Goal: Information Seeking & Learning: Check status

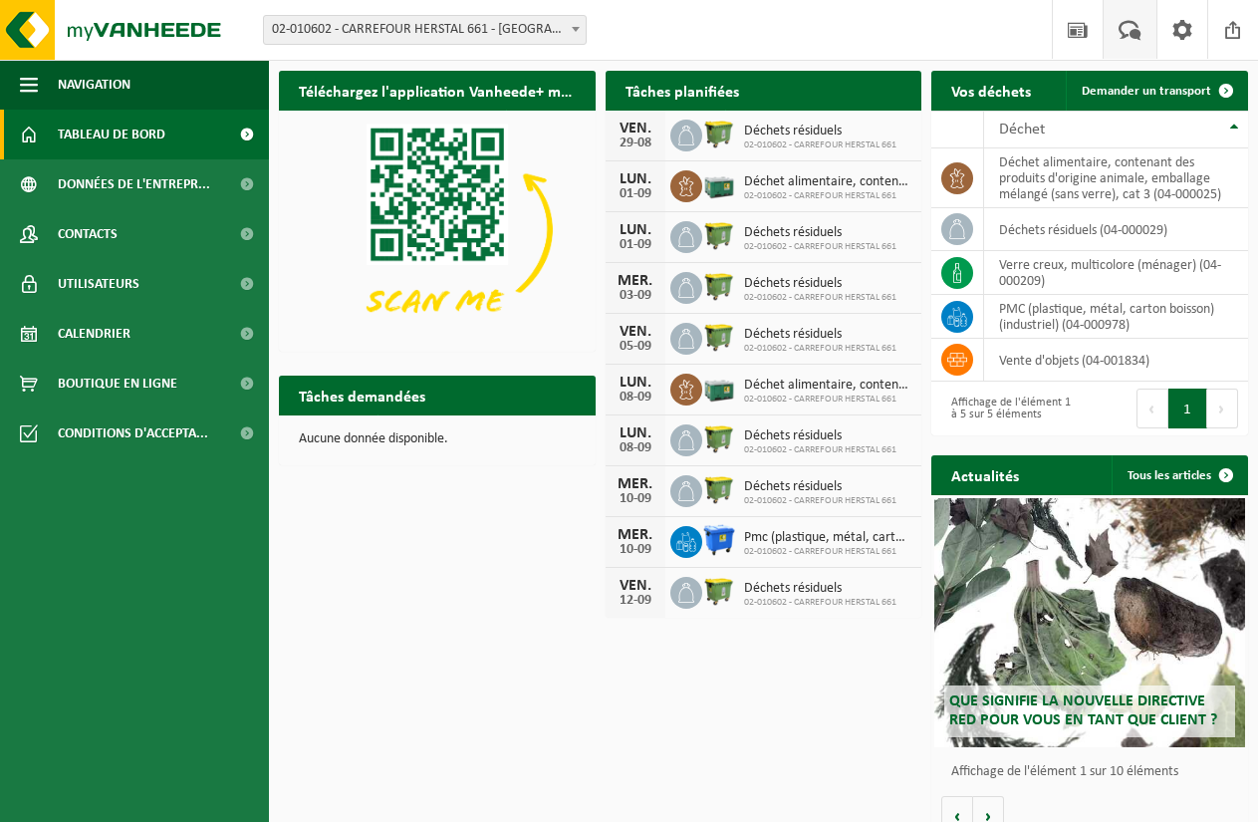
click at [1130, 37] on span at bounding box center [1130, 29] width 33 height 59
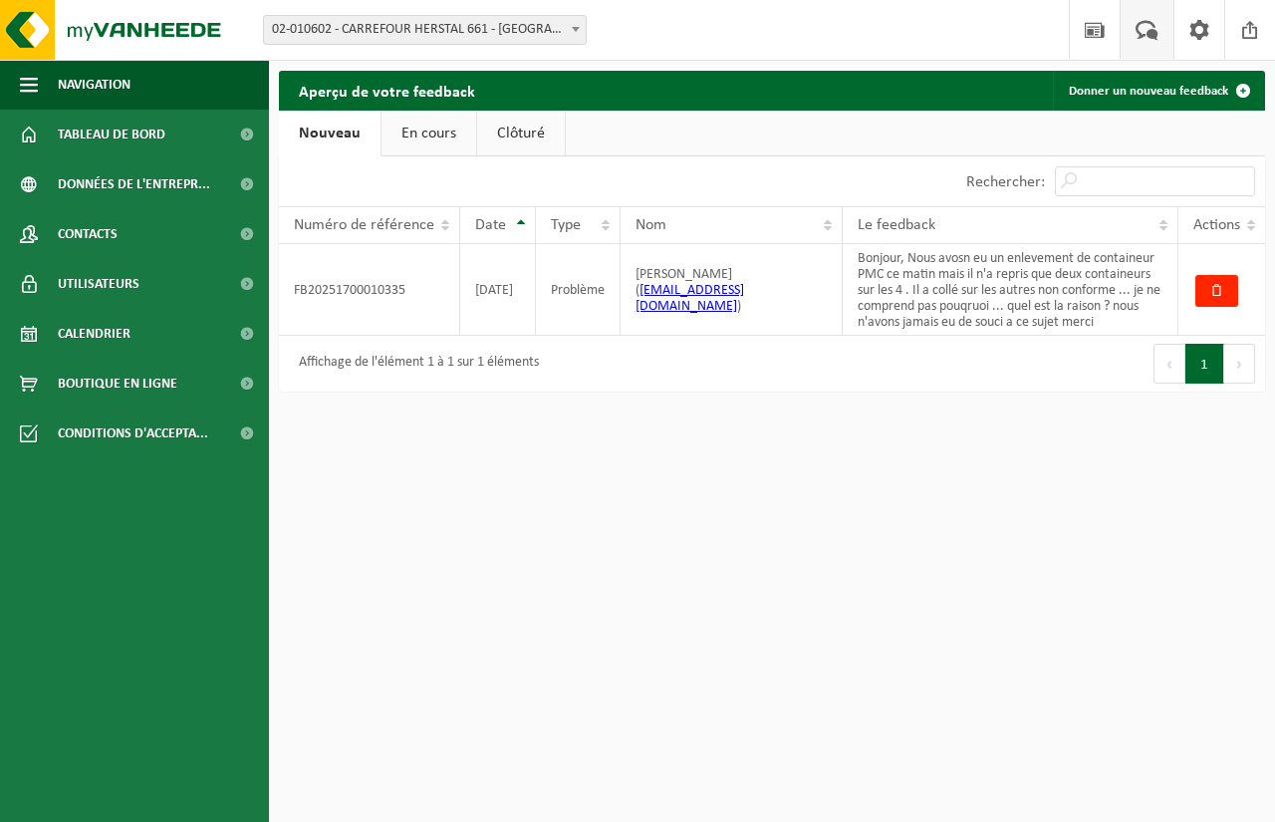
click at [860, 366] on div "Premier Précédent 1 Suivant Dernier" at bounding box center [1018, 364] width 493 height 56
click at [1020, 310] on td "Bonjour, Nous avosn eu un enlevement de containeur PMC ce matin mais il n'a rep…" at bounding box center [1011, 290] width 336 height 92
click at [1204, 370] on button "1" at bounding box center [1204, 364] width 39 height 40
click at [394, 293] on td "FB20251700010335" at bounding box center [369, 290] width 181 height 92
click at [1029, 288] on td "Bonjour, Nous avosn eu un enlevement de containeur PMC ce matin mais il n'a rep…" at bounding box center [1011, 290] width 336 height 92
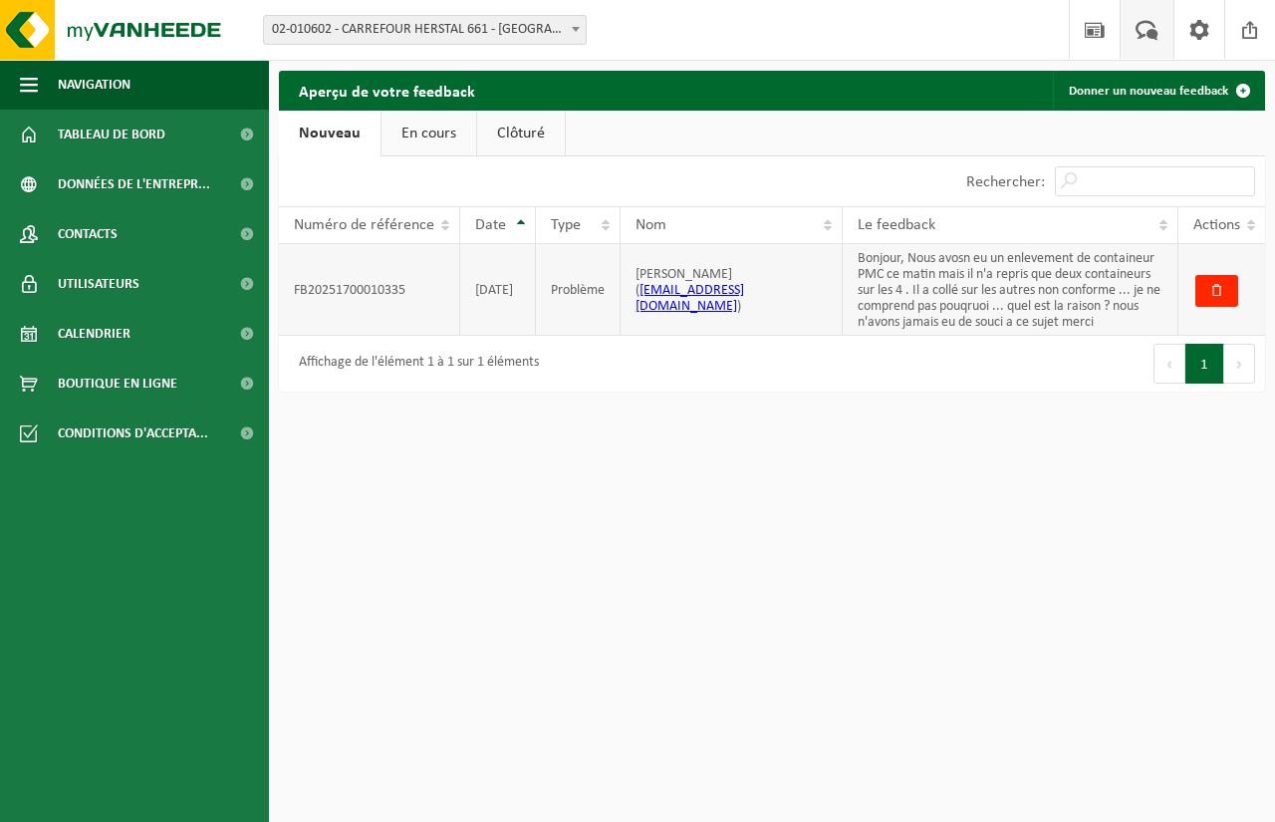
click at [1120, 303] on td "Bonjour, Nous avosn eu un enlevement de containeur PMC ce matin mais il n'a rep…" at bounding box center [1011, 290] width 336 height 92
click at [435, 134] on link "En cours" at bounding box center [429, 134] width 95 height 46
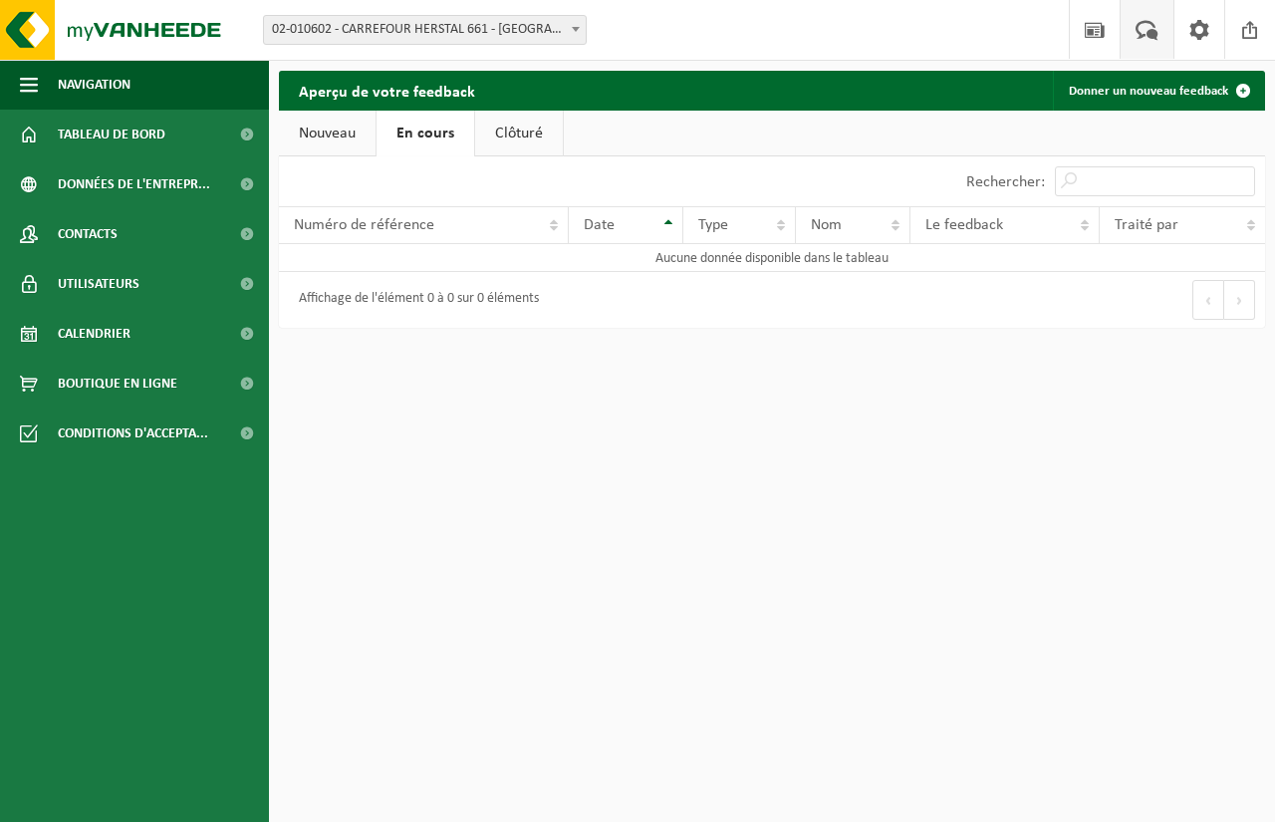
click at [338, 139] on link "Nouveau" at bounding box center [327, 134] width 97 height 46
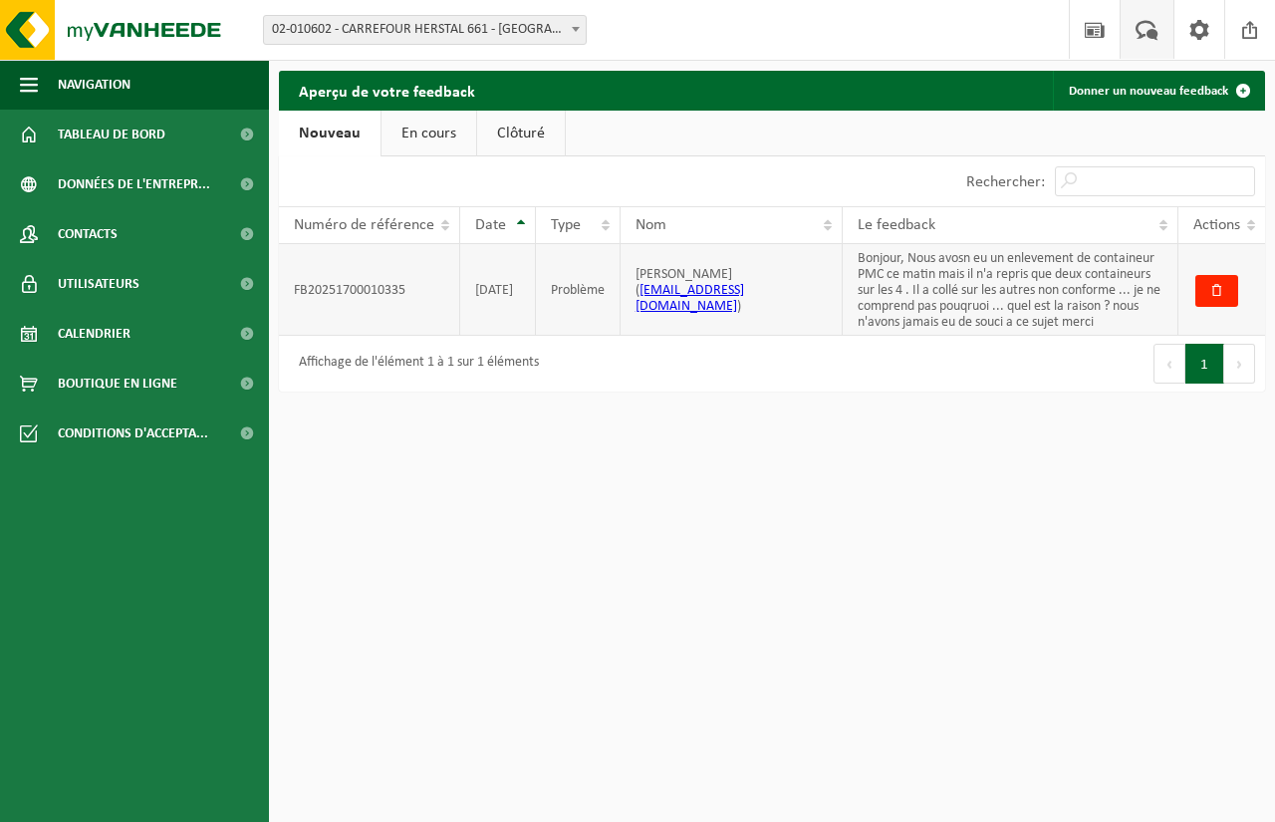
click at [370, 284] on td "FB20251700010335" at bounding box center [369, 290] width 181 height 92
click at [556, 292] on td "Problème" at bounding box center [578, 290] width 85 height 92
click at [931, 210] on th "Le feedback" at bounding box center [1011, 225] width 336 height 38
click at [930, 259] on td "Bonjour, Nous avosn eu un enlevement de containeur PMC ce matin mais il n'a rep…" at bounding box center [1011, 290] width 336 height 92
click at [949, 282] on td "Bonjour, Nous avosn eu un enlevement de containeur PMC ce matin mais il n'a rep…" at bounding box center [1011, 290] width 336 height 92
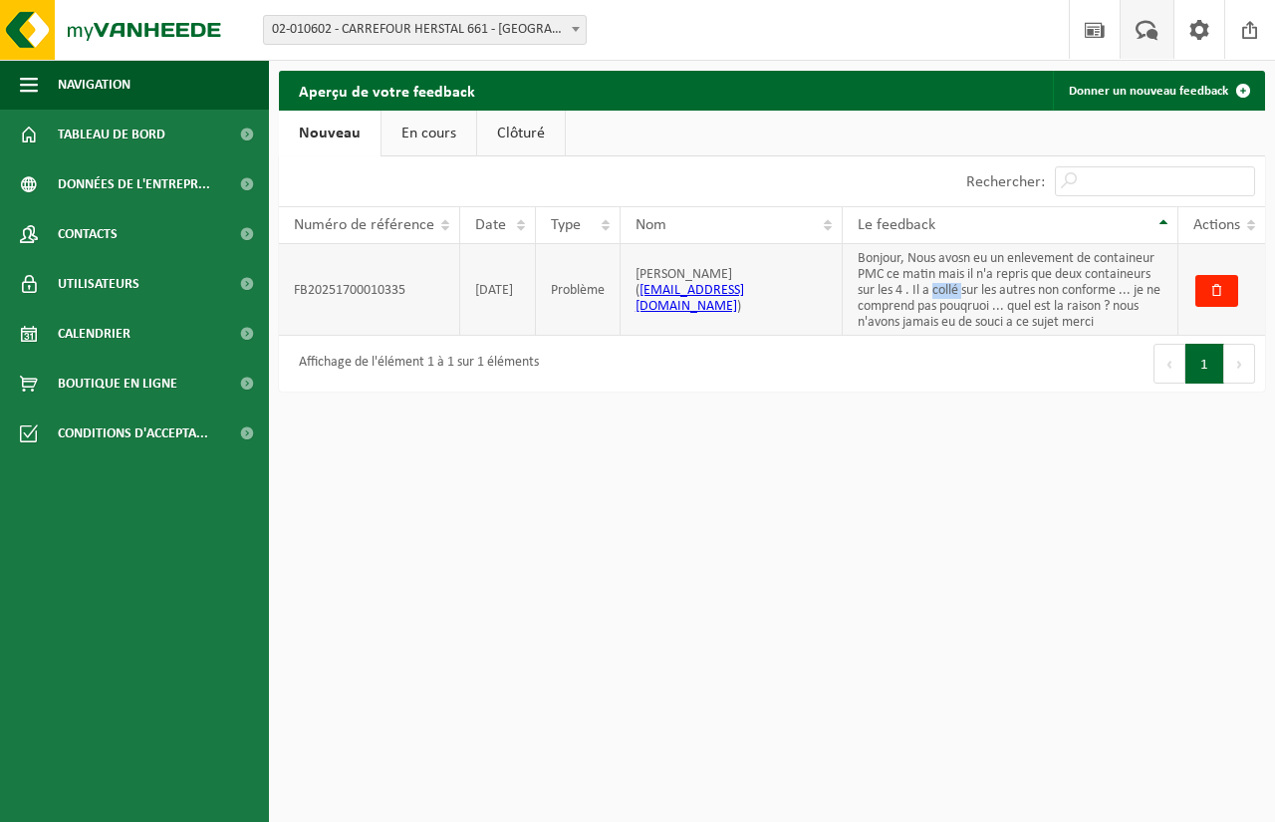
click at [950, 283] on td "Bonjour, Nous avosn eu un enlevement de containeur PMC ce matin mais il n'a rep…" at bounding box center [1011, 290] width 336 height 92
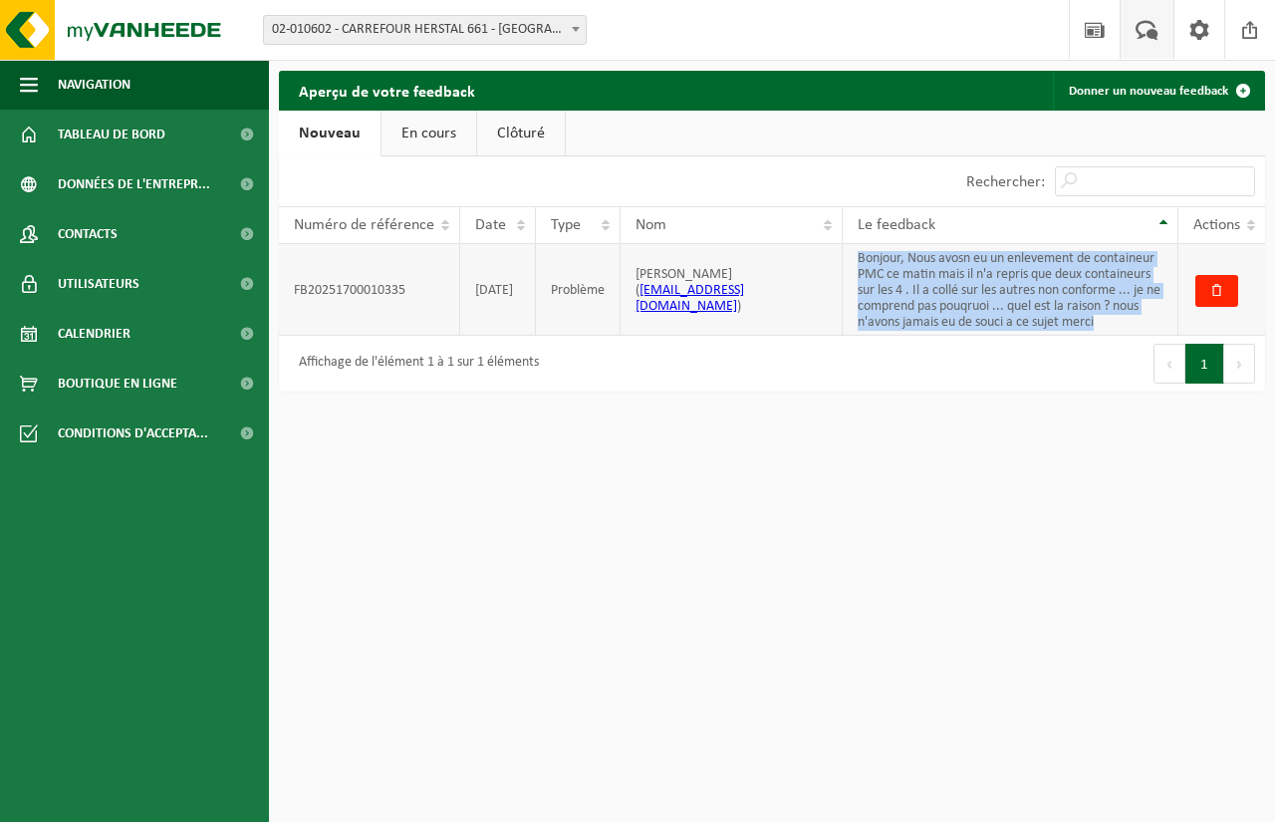
click at [950, 284] on td "Bonjour, Nous avosn eu un enlevement de containeur PMC ce matin mais il n'a rep…" at bounding box center [1011, 290] width 336 height 92
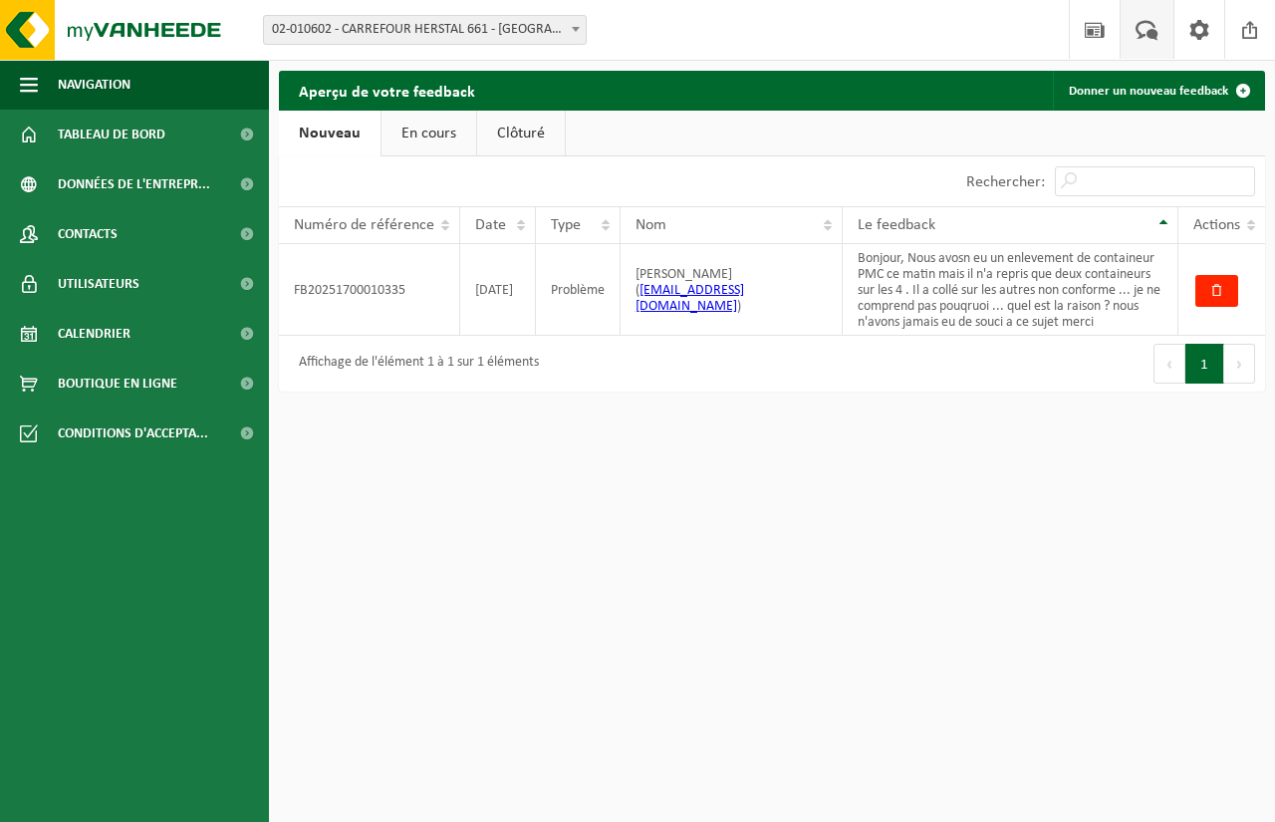
click at [948, 413] on html "Site: 02-010602 - CARREFOUR HERSTAL 661 - HERSTAL 02-010602 - CARREFOUR HERSTAL…" at bounding box center [637, 411] width 1275 height 822
click at [498, 303] on td "27-08-2025" at bounding box center [498, 290] width 76 height 92
click at [394, 224] on span "Numéro de référence" at bounding box center [364, 225] width 140 height 16
click at [518, 406] on div "Aperçu de votre feedback Donner un nouveau feedback Patientez Le téléchargement…" at bounding box center [637, 205] width 1275 height 411
click at [513, 150] on link "Clôturé" at bounding box center [521, 134] width 88 height 46
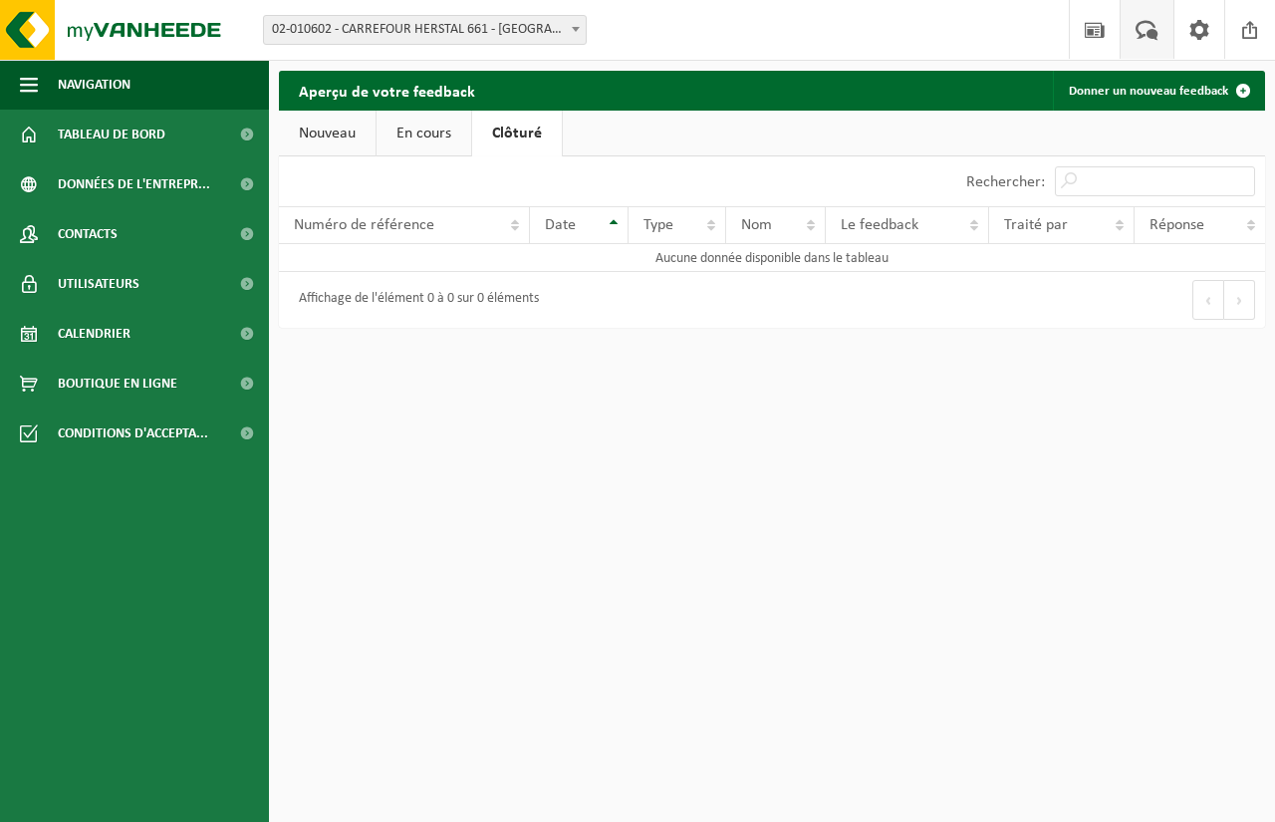
click at [439, 139] on link "En cours" at bounding box center [424, 134] width 95 height 46
click at [344, 143] on link "Nouveau" at bounding box center [327, 134] width 97 height 46
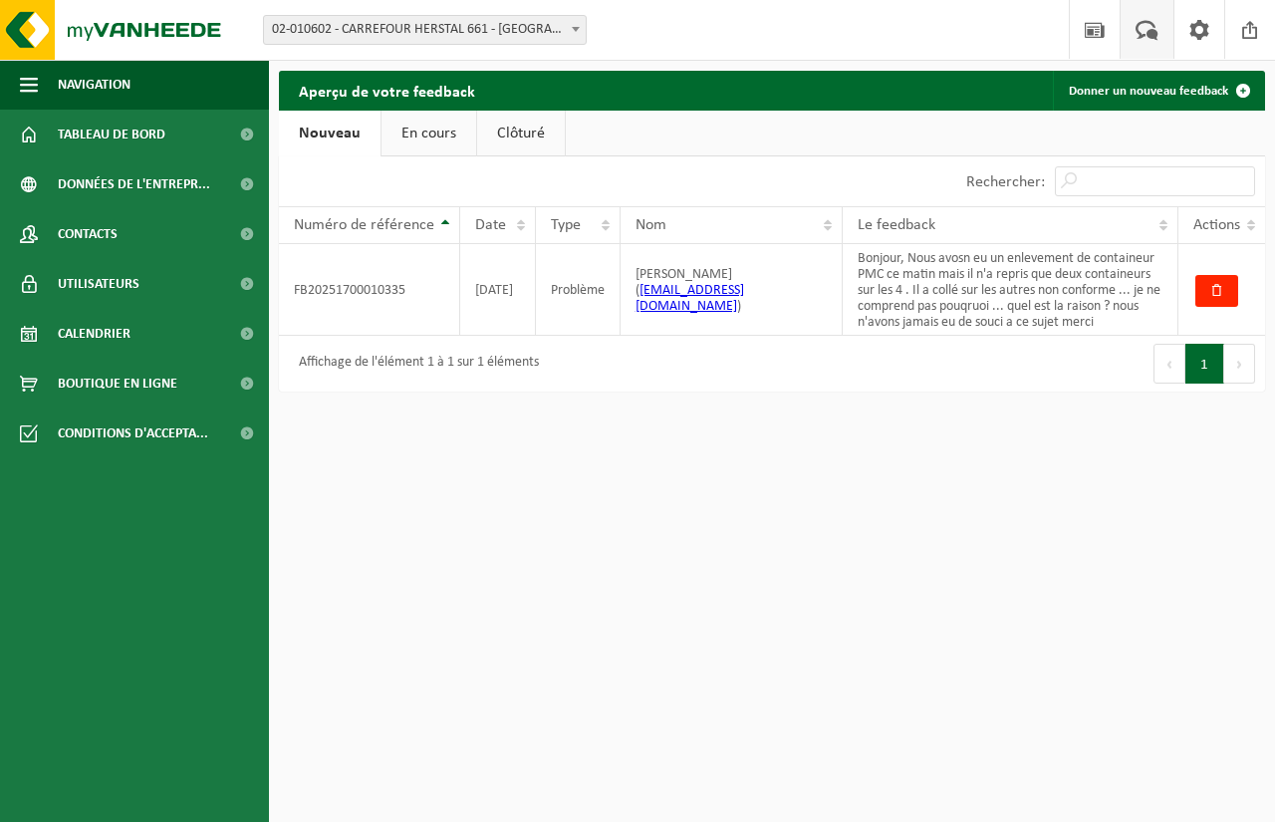
click at [590, 549] on html "Site: 02-010602 - CARREFOUR HERSTAL 661 - HERSTAL 02-010602 - CARREFOUR HERSTAL…" at bounding box center [637, 411] width 1275 height 822
